Goal: Task Accomplishment & Management: Complete application form

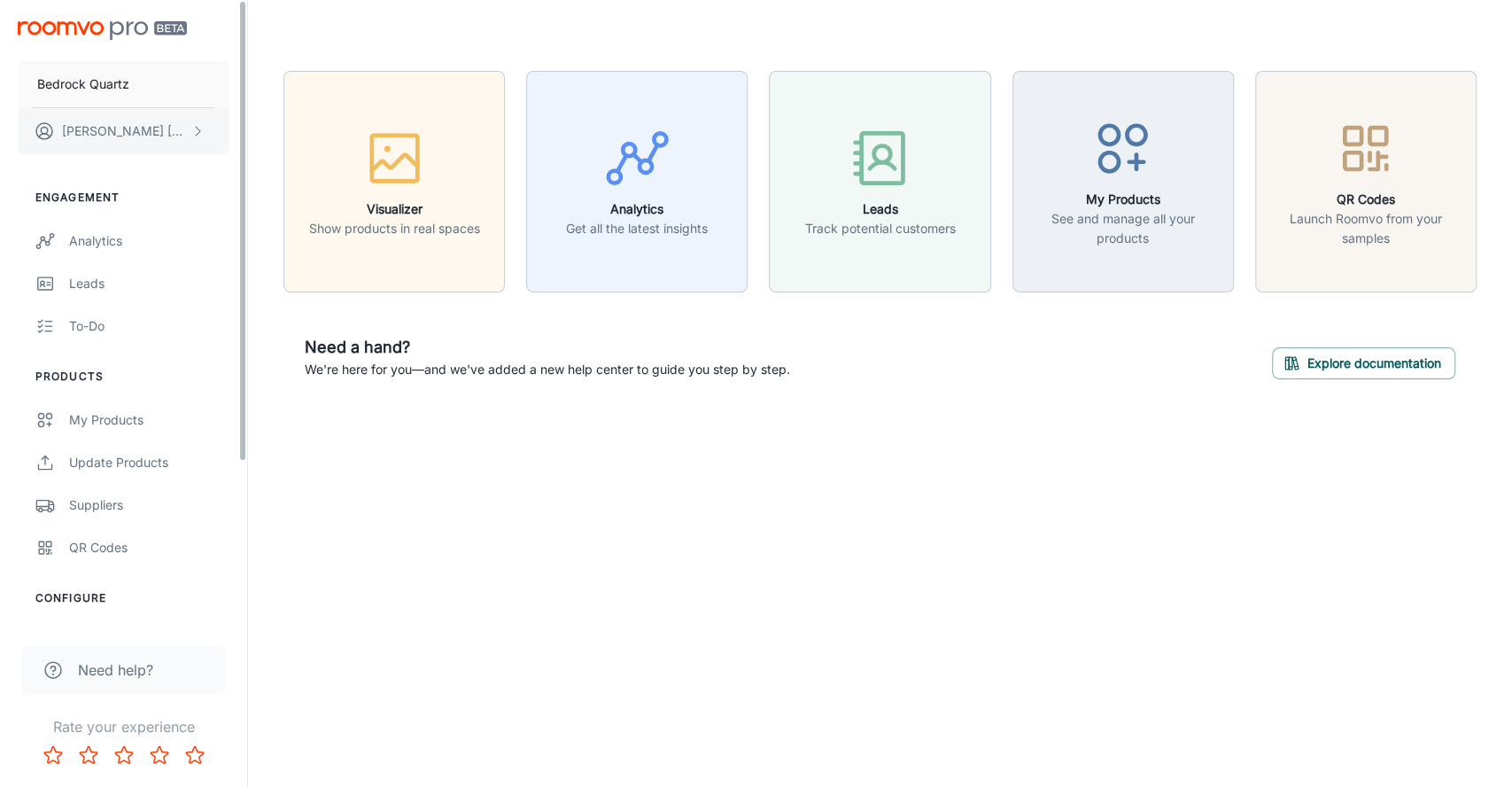
click at [191, 125] on icon "scrollable content" at bounding box center [197, 132] width 14 height 14
click at [425, 488] on div at bounding box center [756, 393] width 1512 height 787
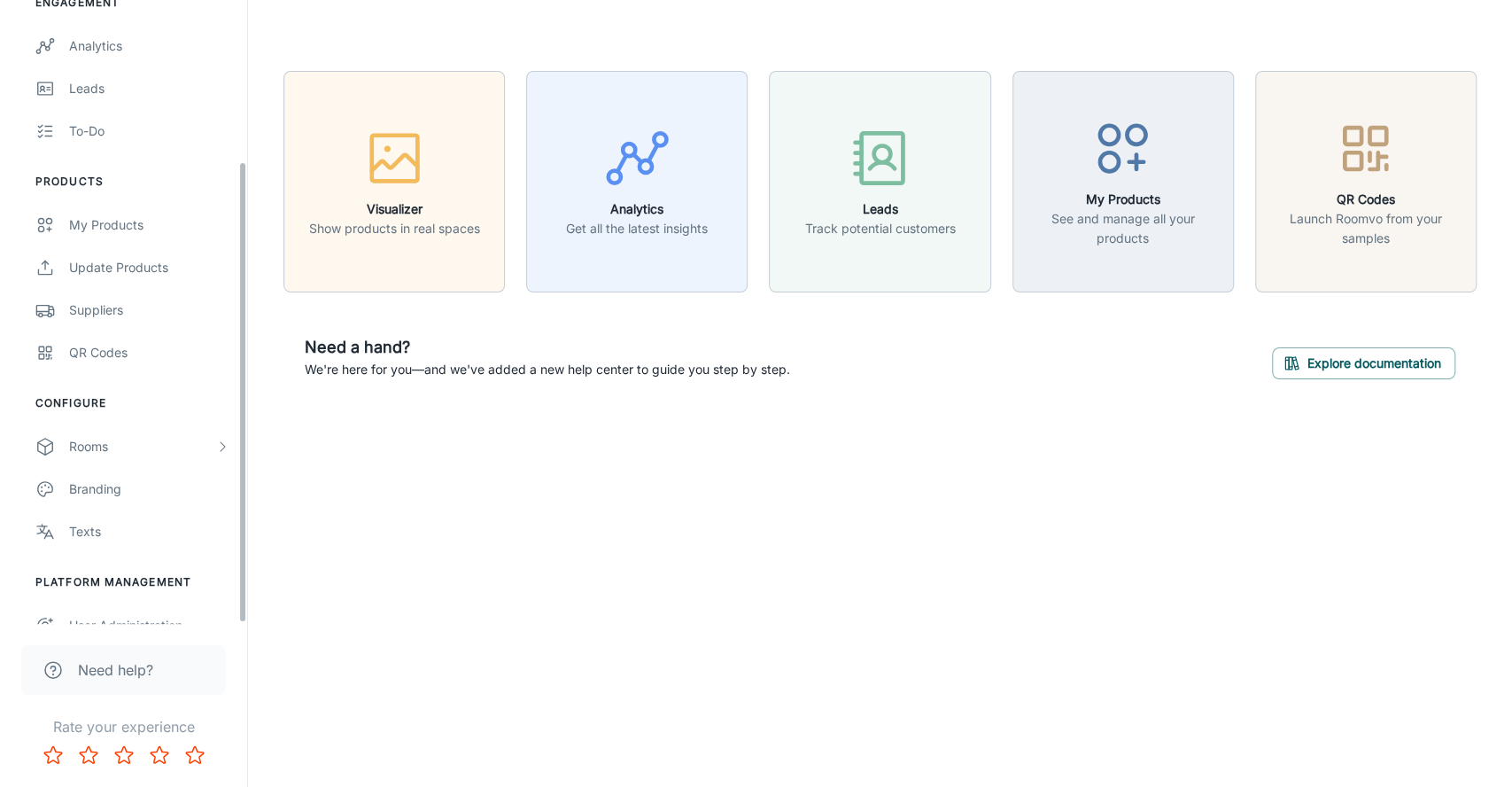
scroll to position [217, 0]
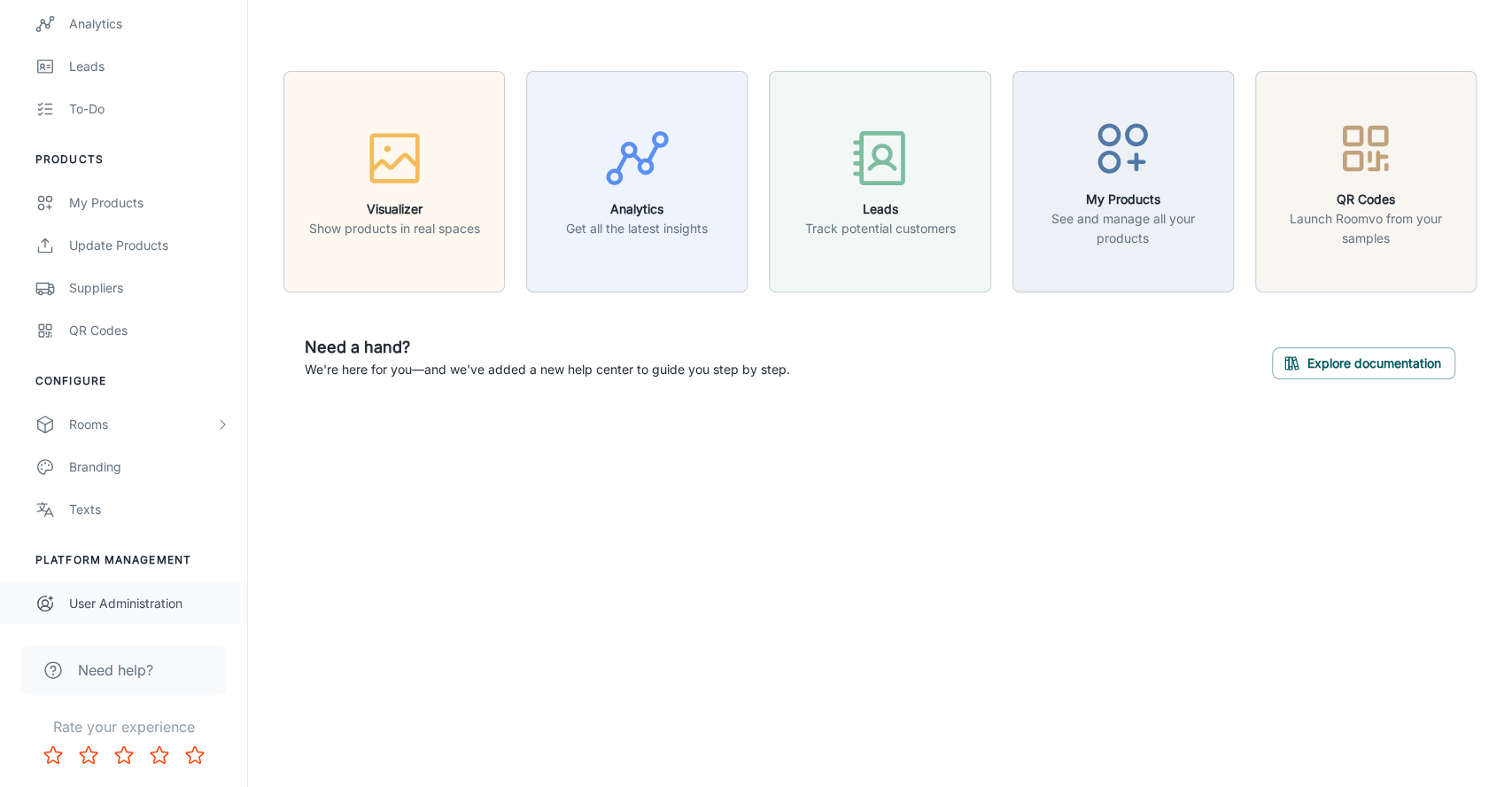
click at [126, 600] on div "User Administration" at bounding box center [150, 604] width 160 height 20
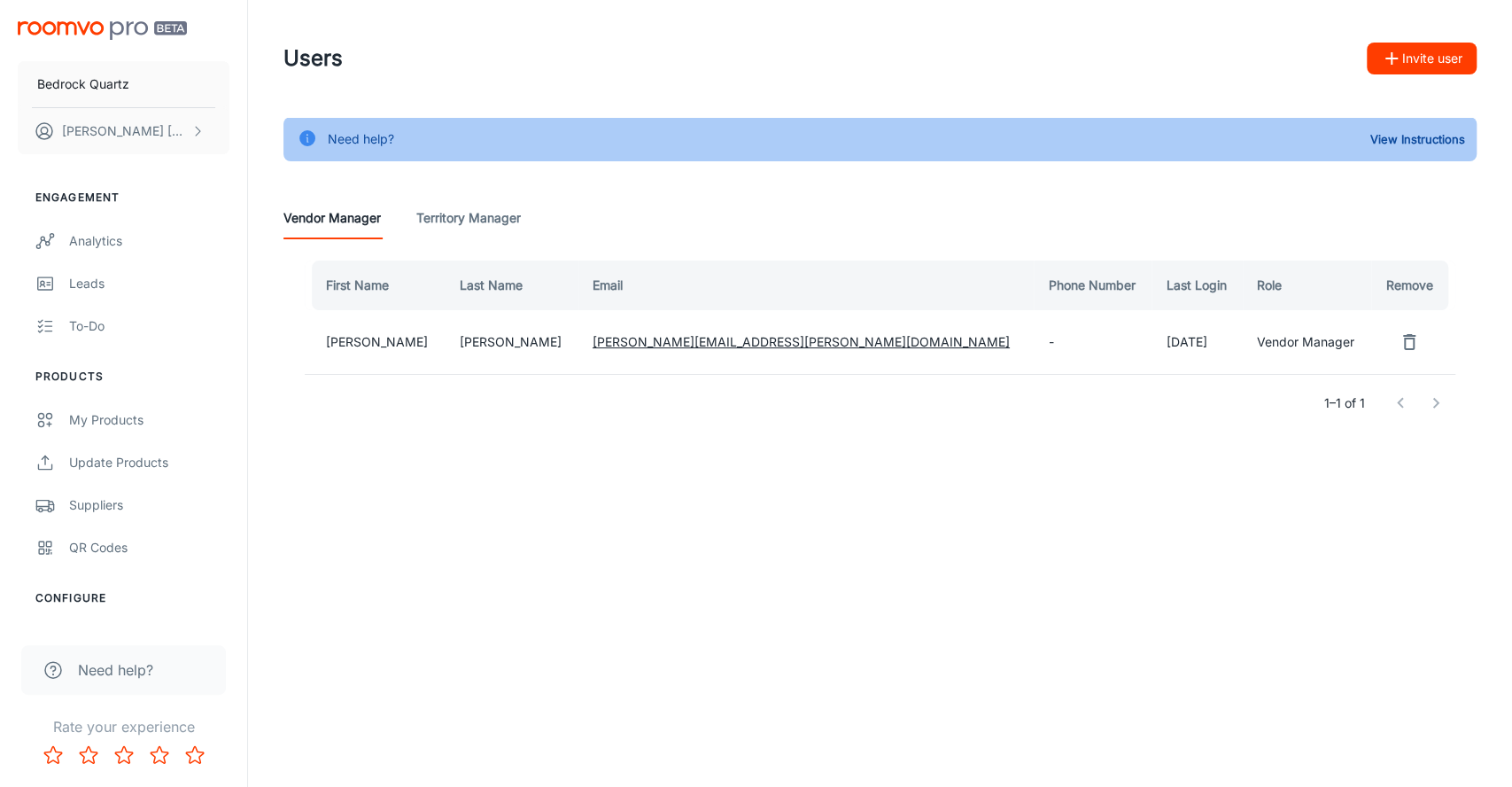
click at [1417, 55] on button "Invite user" at bounding box center [1422, 58] width 110 height 32
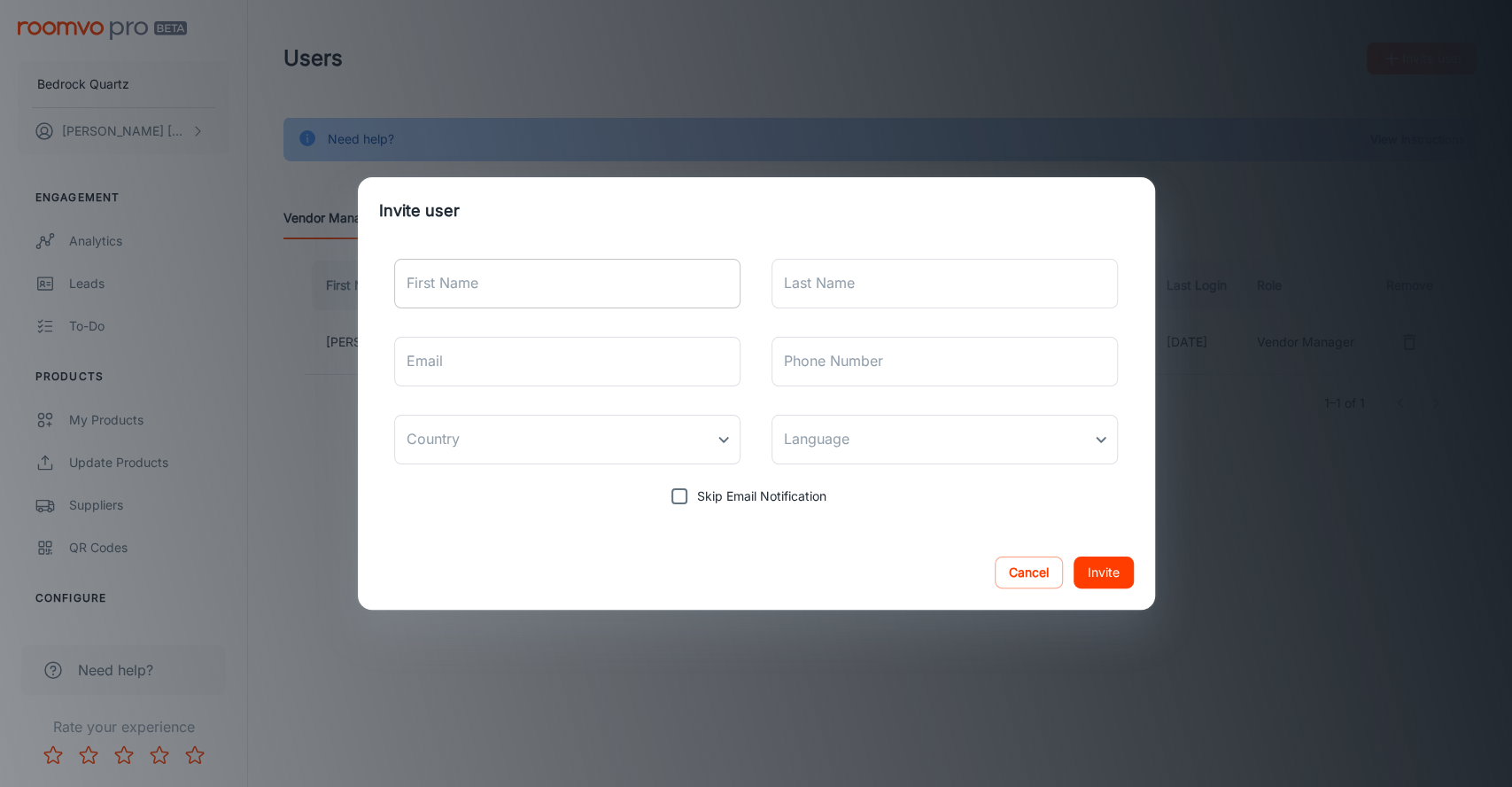
click at [570, 279] on input "First Name" at bounding box center [568, 283] width 347 height 50
type input "Grant"
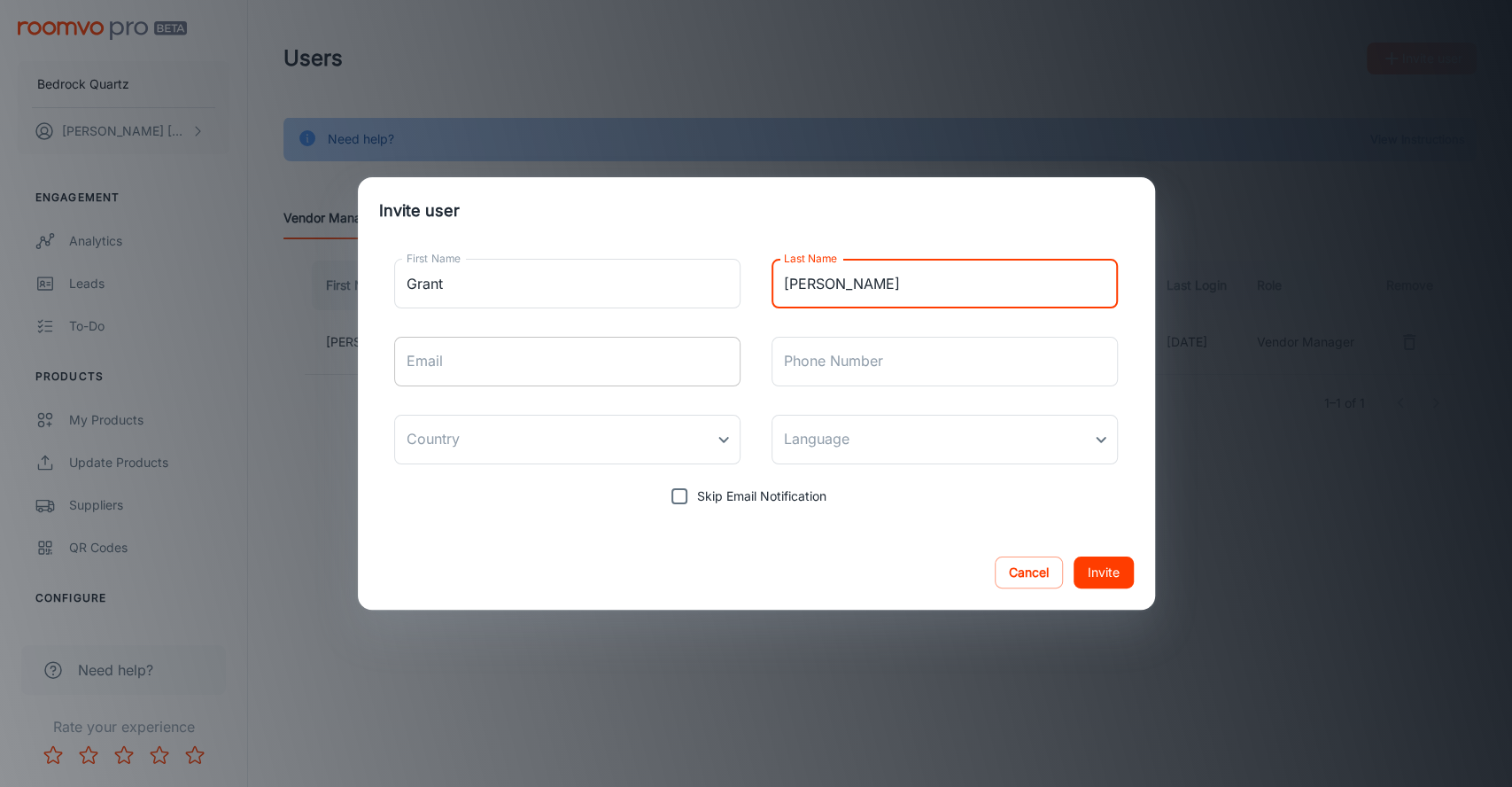
type input "[PERSON_NAME]"
click at [488, 355] on input "Email" at bounding box center [568, 361] width 347 height 50
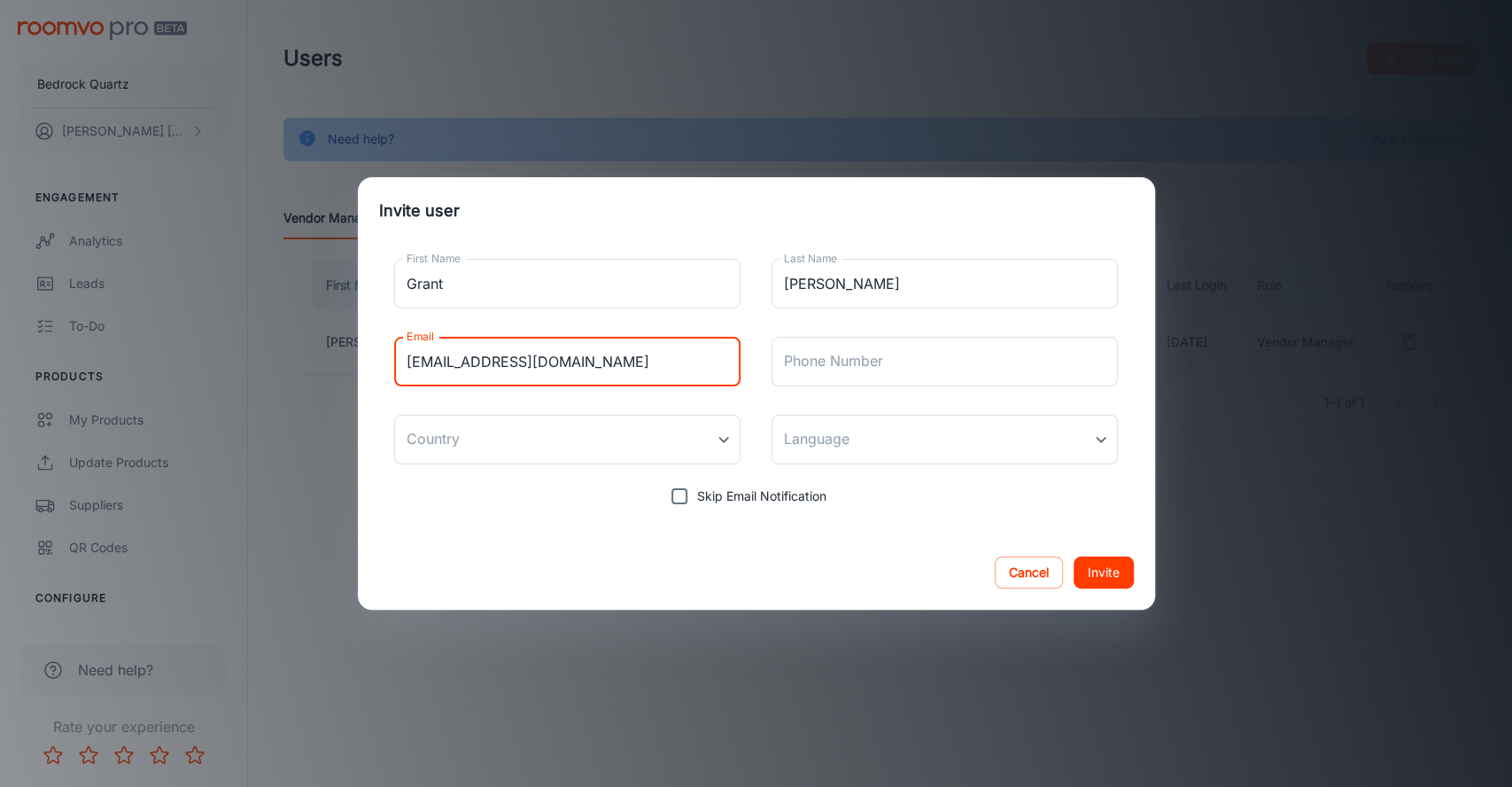
click at [441, 359] on input "[EMAIL_ADDRESS][DOMAIN_NAME]" at bounding box center [568, 361] width 347 height 50
type input "[EMAIL_ADDRESS][DOMAIN_NAME]"
click at [459, 397] on div "First Name [PERSON_NAME] First Name Last Name [PERSON_NAME] Last Name Email [EM…" at bounding box center [757, 379] width 755 height 270
click at [707, 440] on body "Bedrock Quartz [PERSON_NAME] Engagement Analytics Leads To-do Products My Produ…" at bounding box center [756, 393] width 1512 height 787
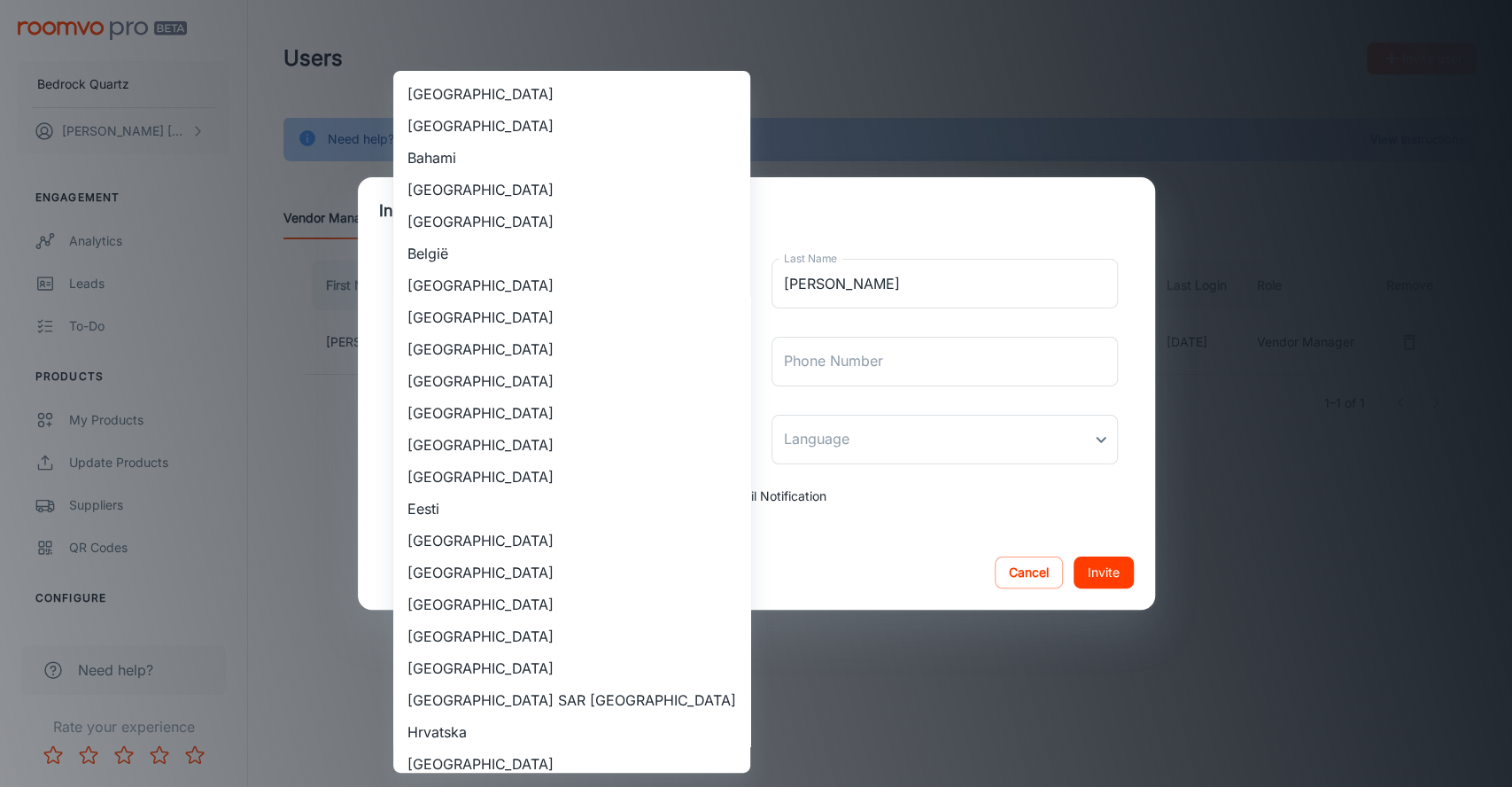
scroll to position [1490, 0]
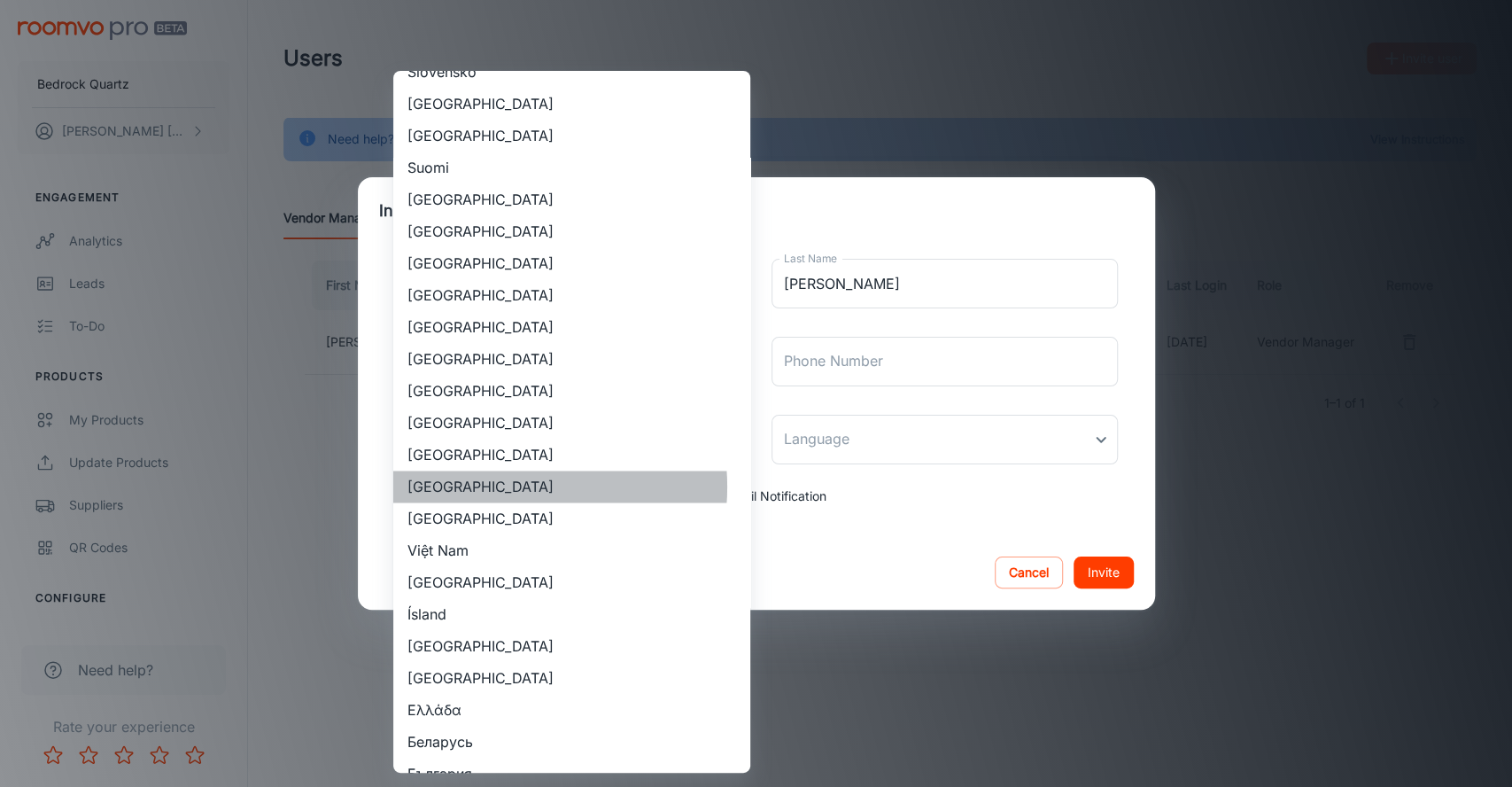
click at [504, 486] on li "[GEOGRAPHIC_DATA]" at bounding box center [572, 486] width 357 height 32
type input "[GEOGRAPHIC_DATA]"
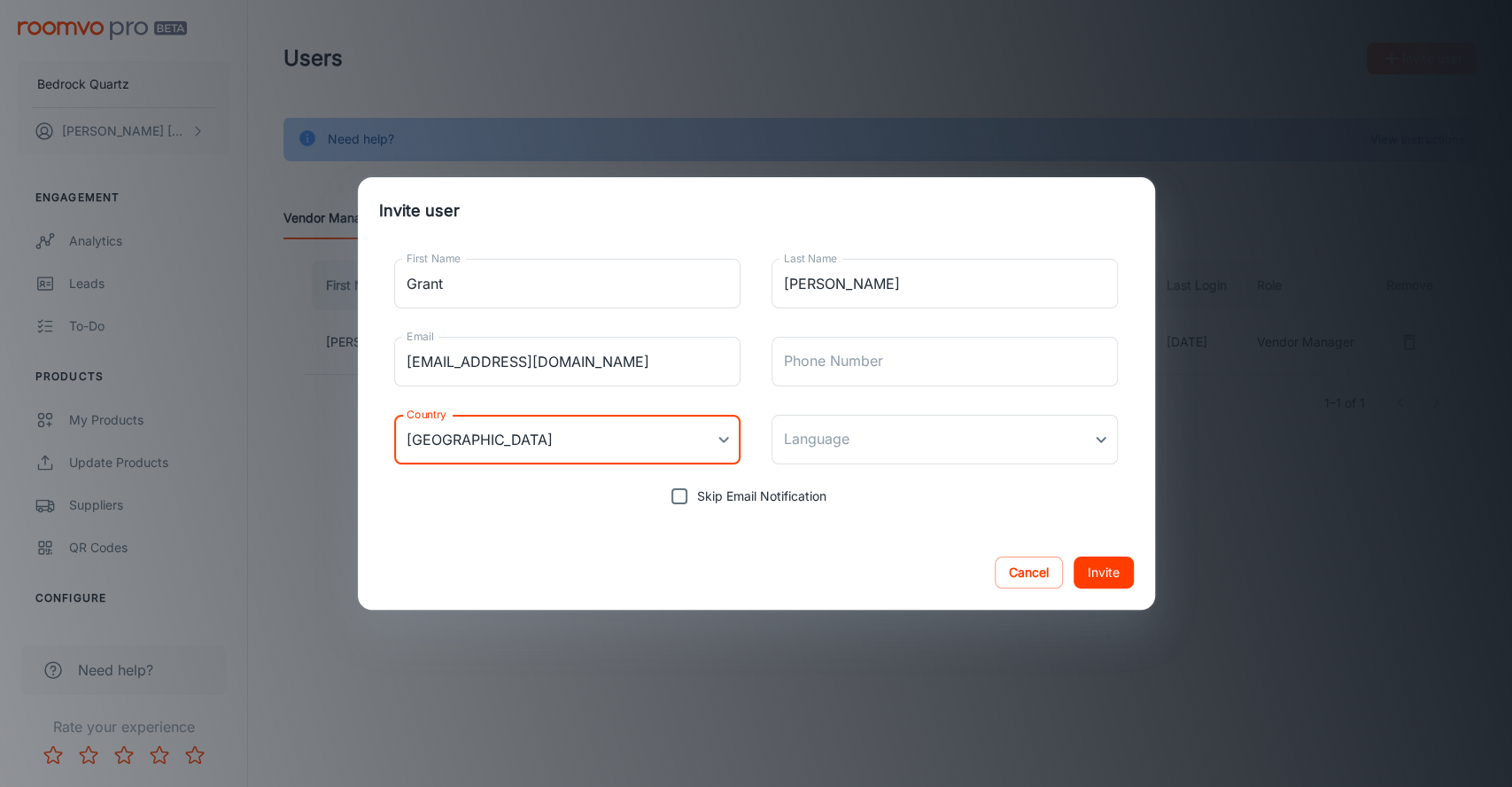
click at [1103, 574] on button "Invite" at bounding box center [1104, 572] width 60 height 32
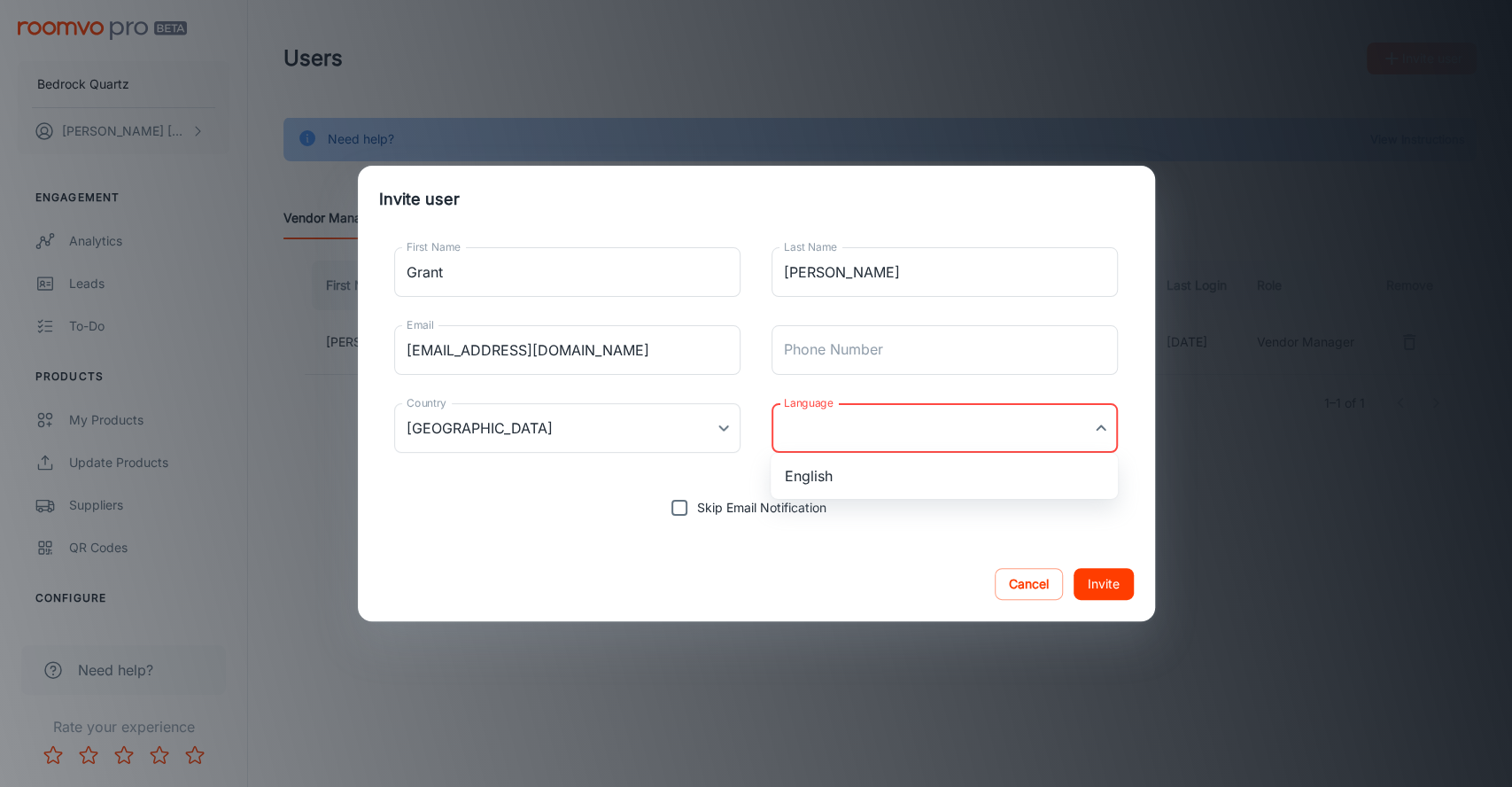
click at [1009, 417] on body "Bedrock Quartz [PERSON_NAME] Engagement Analytics Leads To-do Products My Produ…" at bounding box center [756, 393] width 1512 height 787
click at [921, 476] on li "English" at bounding box center [943, 475] width 347 height 32
type input "en-us"
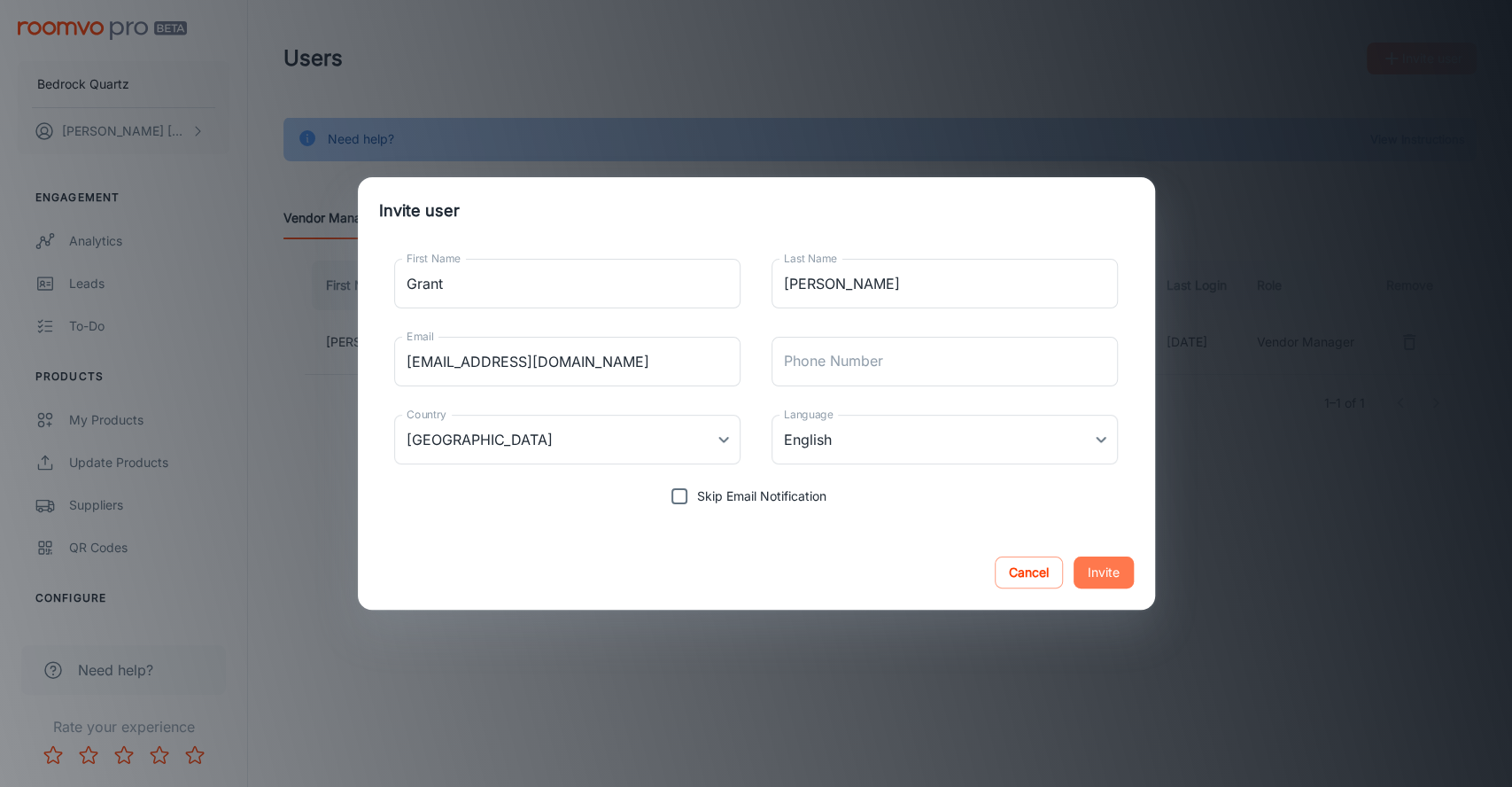
click at [1098, 572] on button "Invite" at bounding box center [1104, 572] width 60 height 32
